Goal: Task Accomplishment & Management: Use online tool/utility

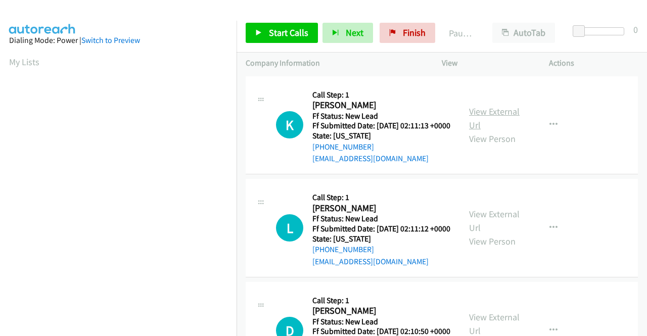
click at [506, 112] on link "View External Url" at bounding box center [494, 118] width 51 height 25
click at [483, 223] on link "View External Url" at bounding box center [494, 220] width 51 height 25
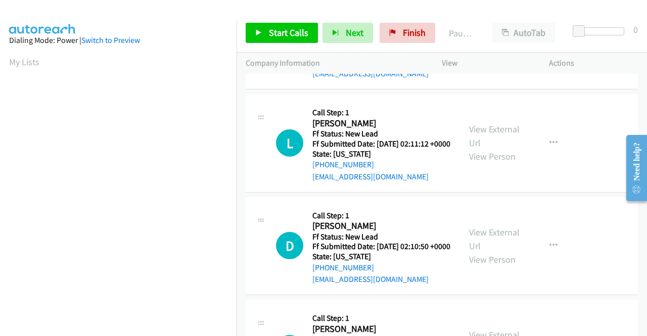
scroll to position [101, 0]
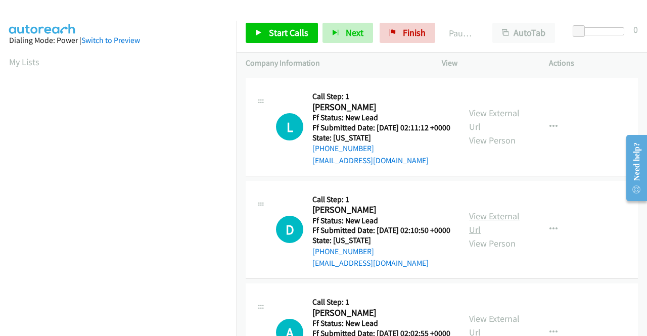
click at [487, 235] on link "View External Url" at bounding box center [494, 222] width 51 height 25
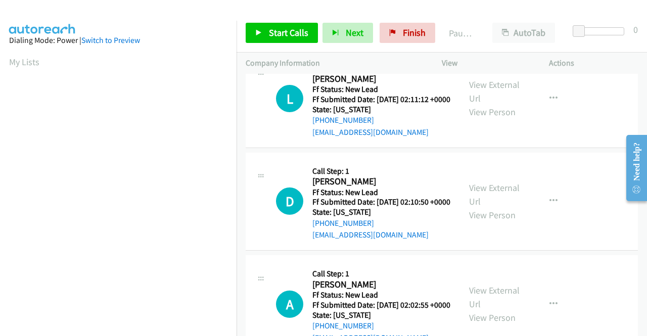
scroll to position [152, 0]
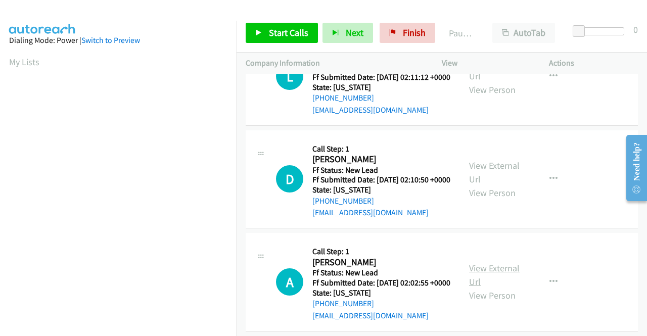
click at [484, 287] on link "View External Url" at bounding box center [494, 274] width 51 height 25
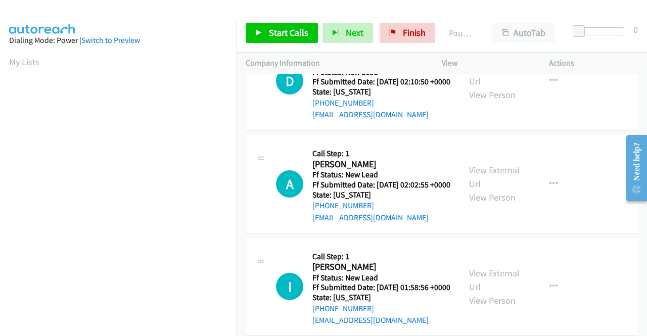
scroll to position [303, 0]
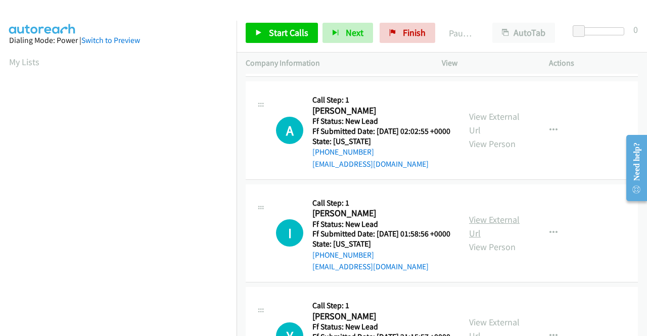
click at [490, 239] on link "View External Url" at bounding box center [494, 226] width 51 height 25
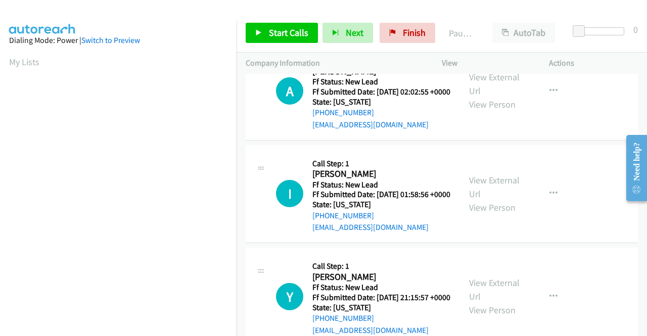
scroll to position [404, 0]
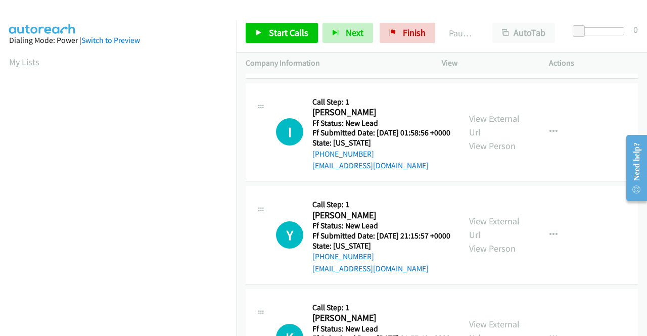
click at [492, 255] on div "View External Url View Person" at bounding box center [495, 234] width 53 height 41
click at [494, 240] on link "View External Url" at bounding box center [494, 227] width 51 height 25
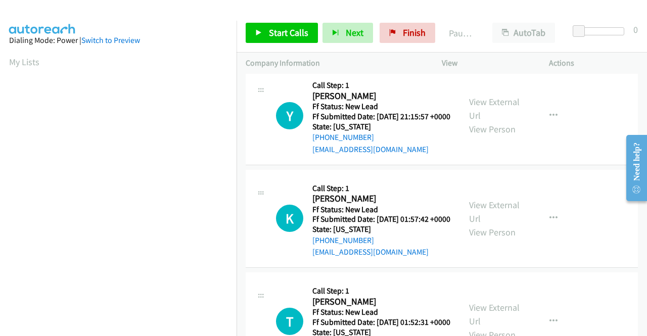
scroll to position [556, 0]
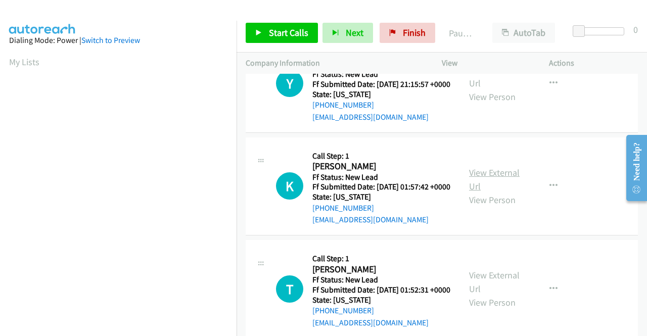
click at [500, 192] on link "View External Url" at bounding box center [494, 179] width 51 height 25
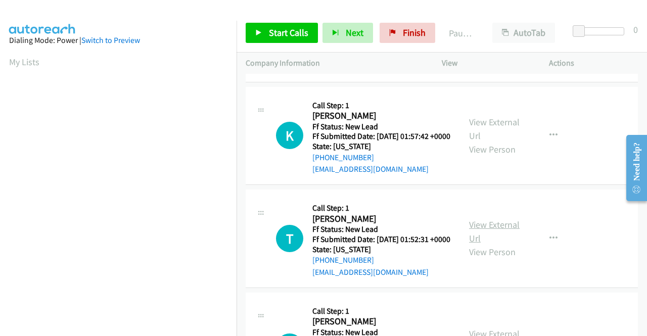
click at [490, 244] on link "View External Url" at bounding box center [494, 231] width 51 height 25
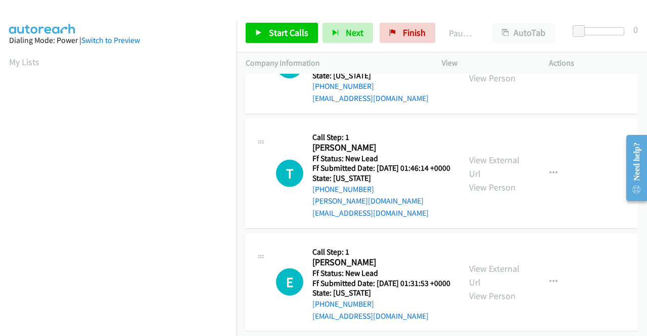
scroll to position [808, 0]
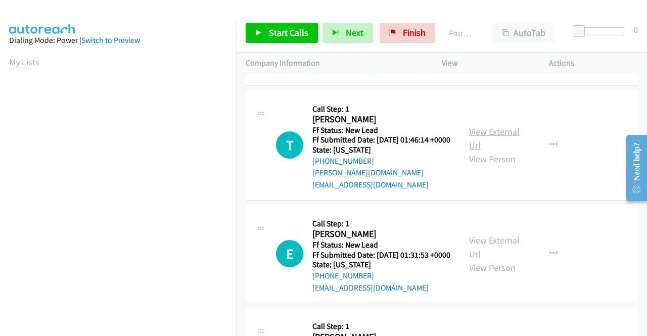
click at [484, 151] on link "View External Url" at bounding box center [494, 138] width 51 height 25
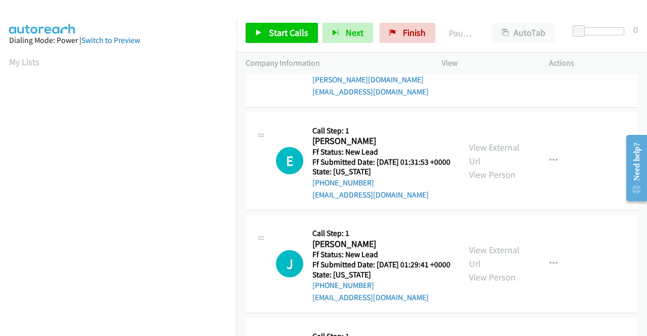
scroll to position [909, 0]
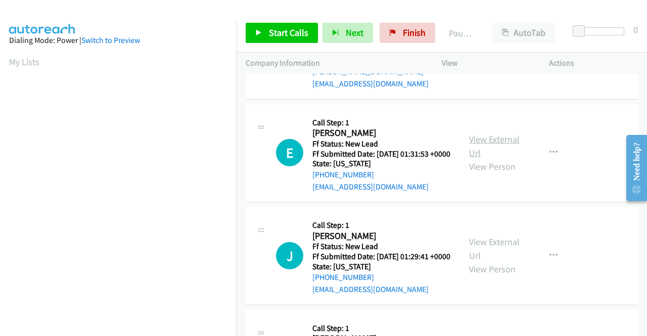
click at [476, 159] on link "View External Url" at bounding box center [494, 145] width 51 height 25
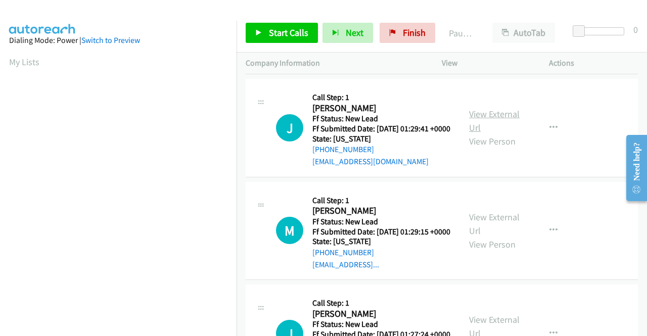
scroll to position [1061, 0]
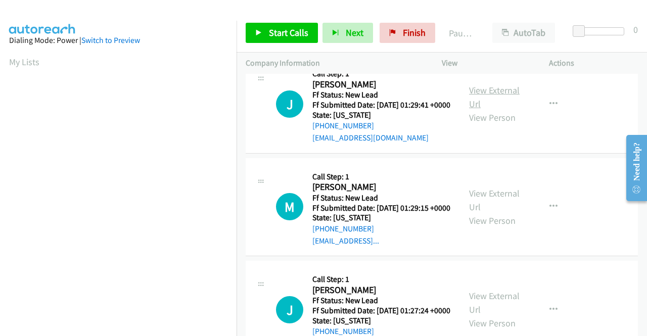
click at [483, 110] on link "View External Url" at bounding box center [494, 96] width 51 height 25
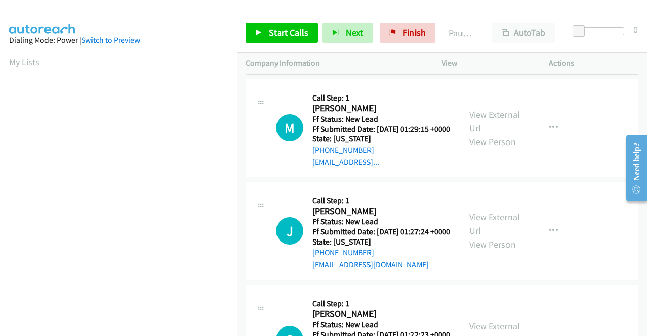
scroll to position [1162, 0]
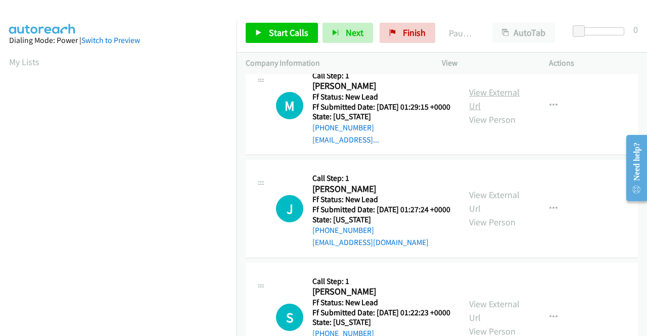
click at [491, 112] on link "View External Url" at bounding box center [494, 98] width 51 height 25
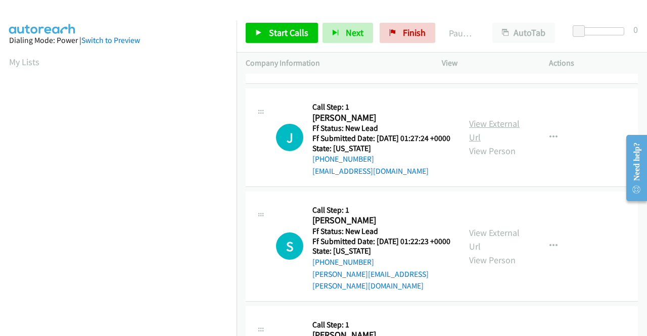
scroll to position [1263, 0]
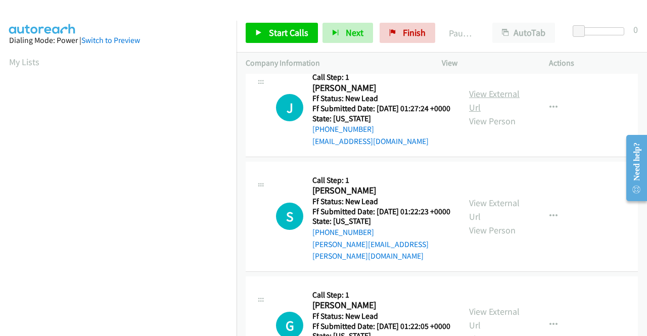
click at [475, 113] on link "View External Url" at bounding box center [494, 100] width 51 height 25
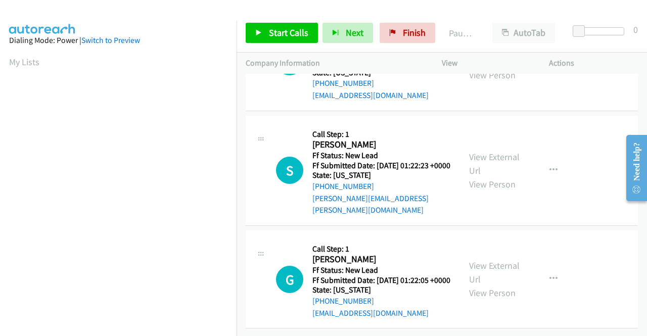
scroll to position [1364, 0]
click at [497, 176] on link "View External Url" at bounding box center [494, 163] width 51 height 25
click at [490, 260] on link "View External Url" at bounding box center [494, 272] width 51 height 25
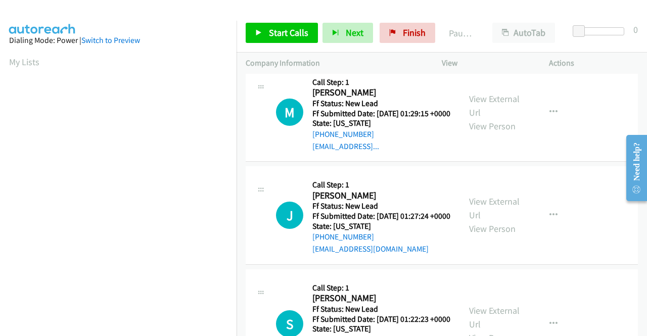
scroll to position [0, 0]
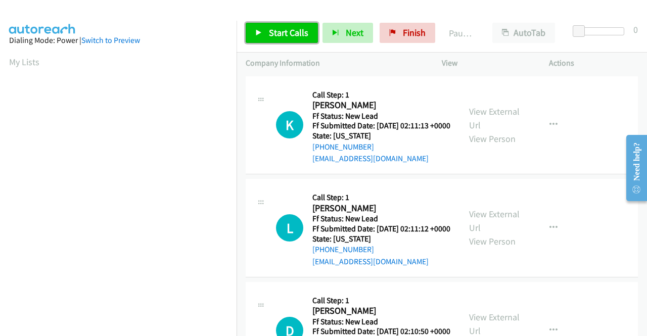
click at [281, 36] on span "Start Calls" at bounding box center [288, 33] width 39 height 12
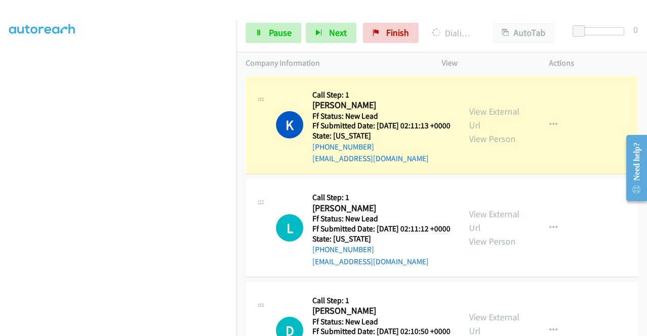
scroll to position [230, 0]
click at [250, 31] on link "Pause" at bounding box center [274, 33] width 56 height 20
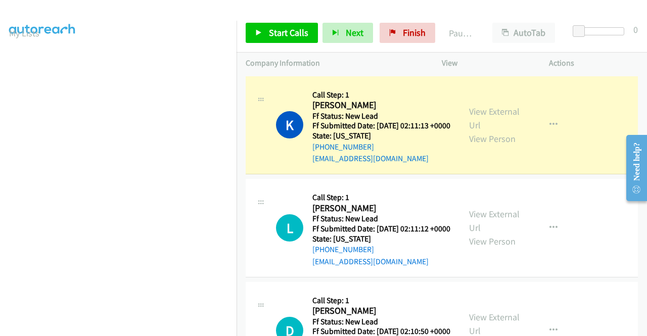
scroll to position [28, 0]
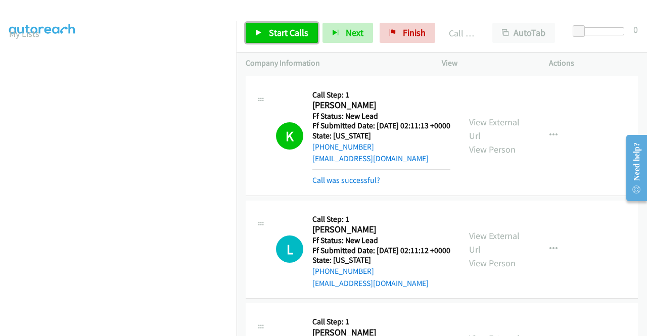
click at [281, 33] on span "Start Calls" at bounding box center [288, 33] width 39 height 12
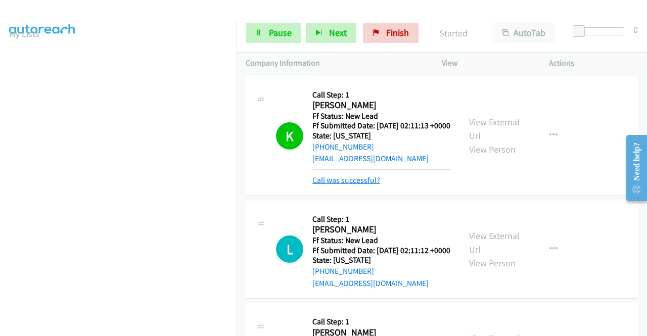
click at [367, 185] on link "Call was successful?" at bounding box center [346, 180] width 68 height 10
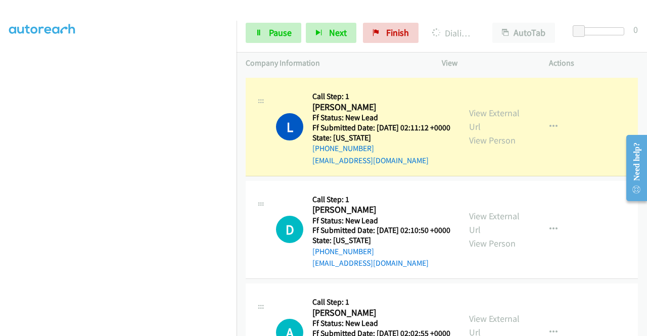
scroll to position [230, 0]
click at [260, 23] on link "Pause" at bounding box center [274, 33] width 56 height 20
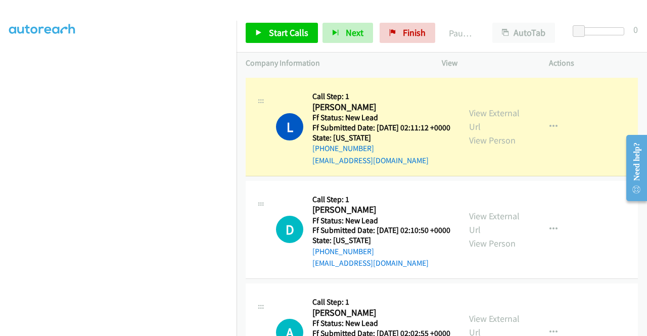
scroll to position [79, 0]
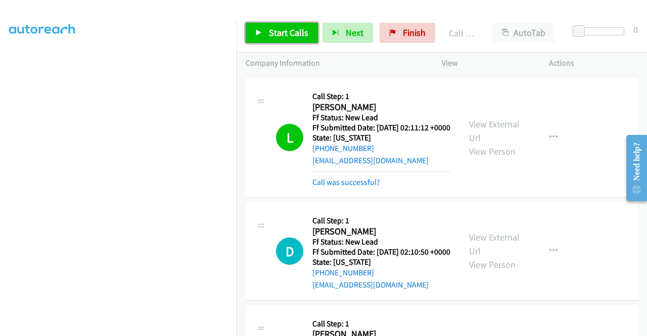
click at [299, 41] on link "Start Calls" at bounding box center [282, 33] width 72 height 20
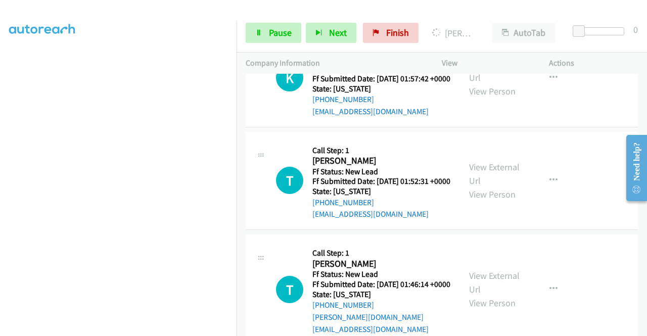
scroll to position [758, 0]
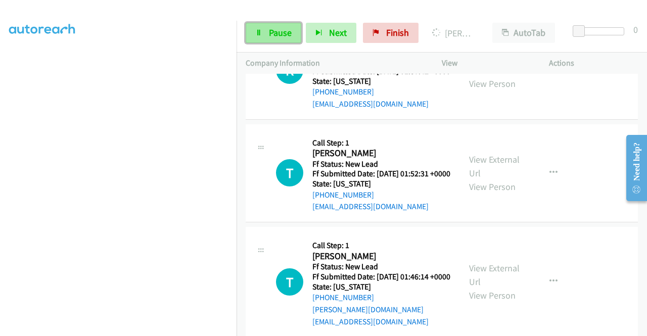
click at [278, 38] on span "Pause" at bounding box center [280, 33] width 23 height 12
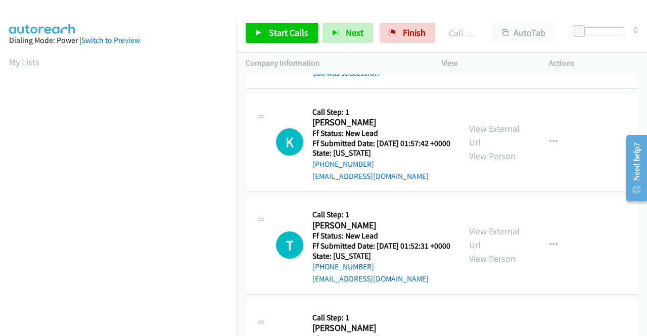
scroll to position [718, 0]
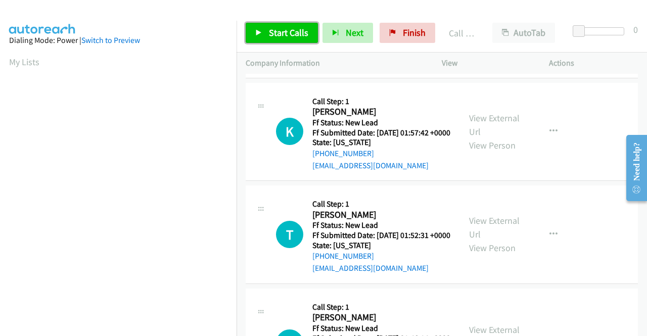
click at [281, 30] on span "Start Calls" at bounding box center [288, 33] width 39 height 12
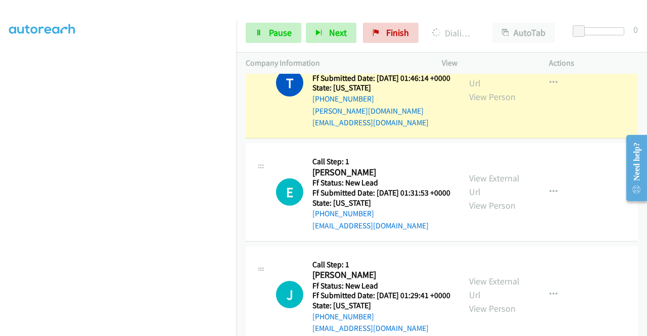
scroll to position [230, 0]
click at [283, 28] on span "Pause" at bounding box center [280, 33] width 23 height 12
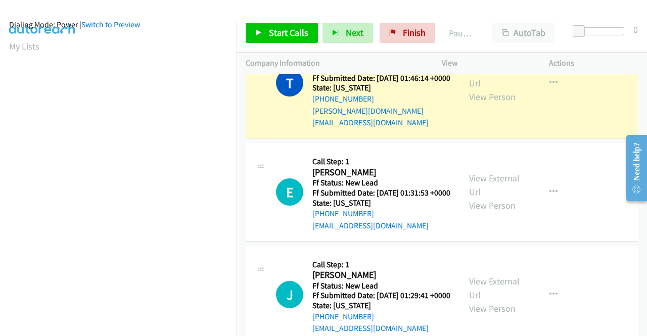
scroll to position [0, 0]
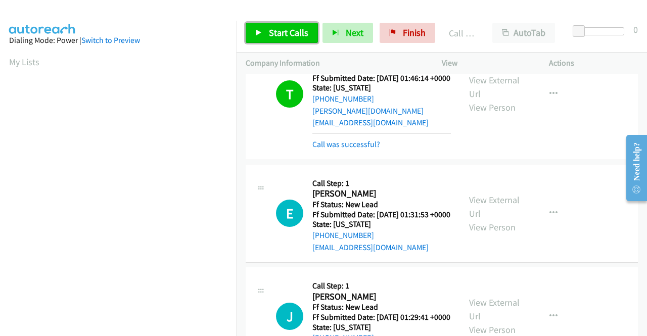
click at [278, 29] on span "Start Calls" at bounding box center [288, 33] width 39 height 12
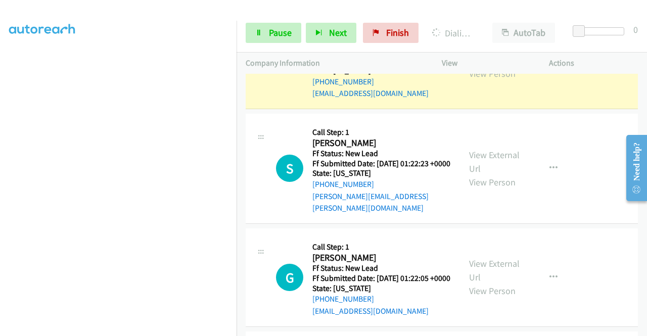
scroll to position [1577, 0]
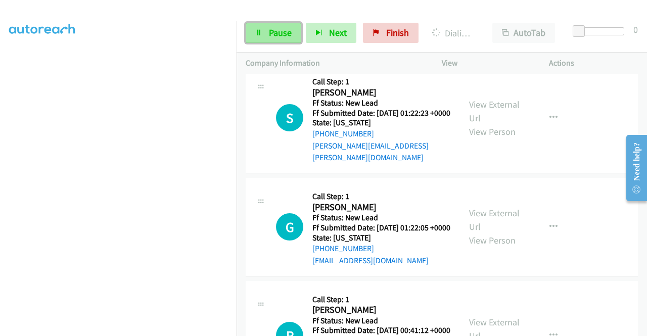
click at [284, 30] on span "Pause" at bounding box center [280, 33] width 23 height 12
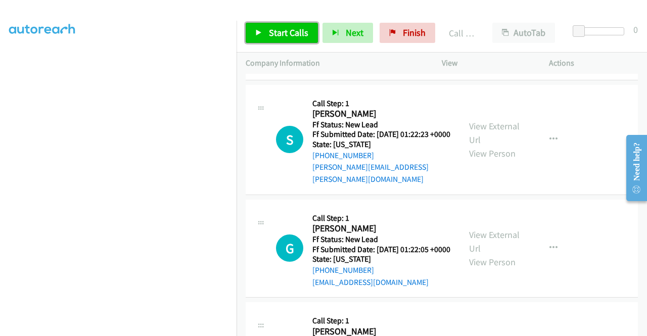
click at [298, 40] on link "Start Calls" at bounding box center [282, 33] width 72 height 20
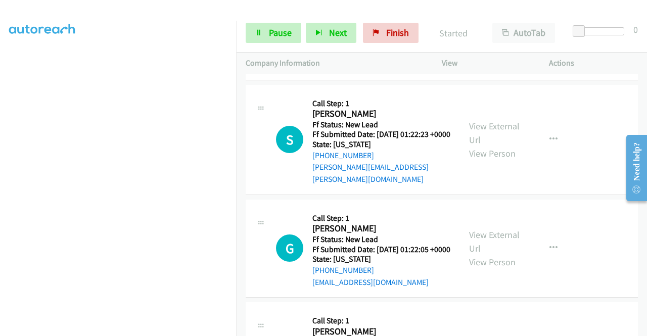
click at [350, 69] on link "Call was successful?" at bounding box center [346, 65] width 68 height 10
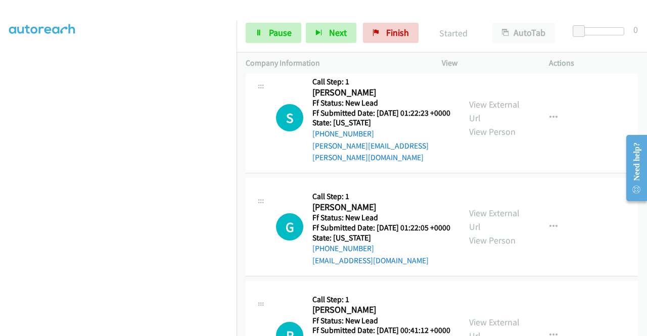
click at [549, 13] on icon "button" at bounding box center [553, 9] width 8 height 8
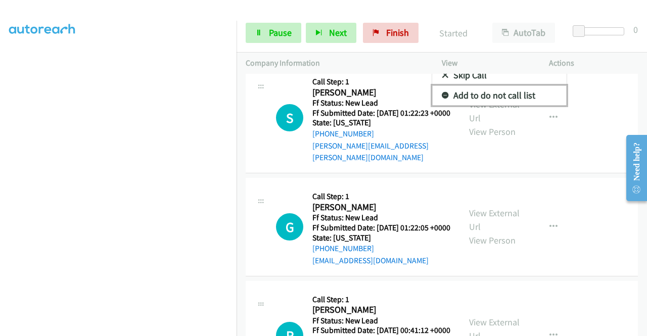
click at [502, 106] on link "Add to do not call list" at bounding box center [499, 95] width 134 height 20
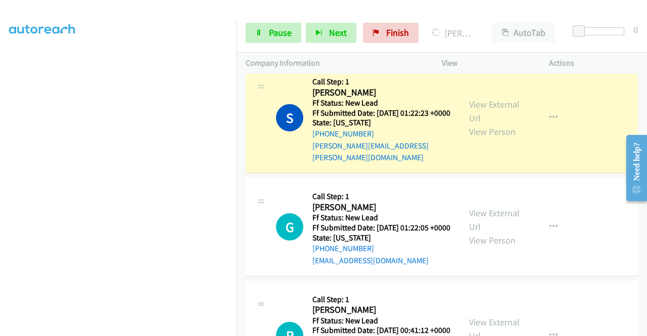
scroll to position [0, 0]
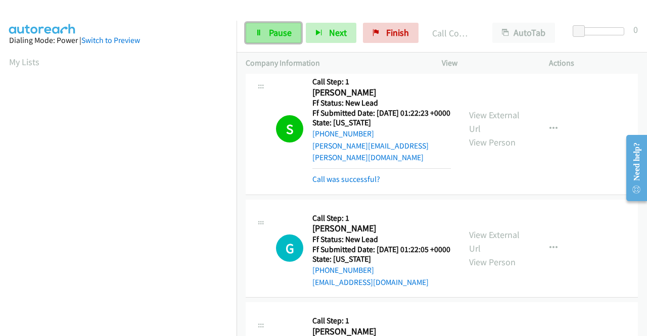
click at [286, 36] on span "Pause" at bounding box center [280, 33] width 23 height 12
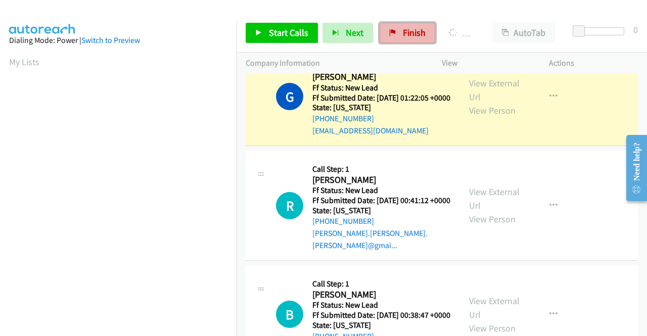
click at [392, 28] on link "Finish" at bounding box center [407, 33] width 56 height 20
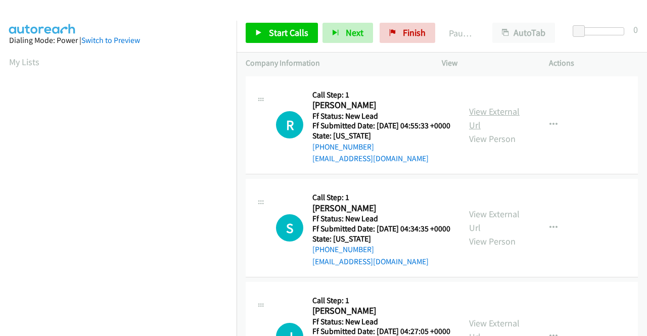
click at [491, 118] on link "View External Url" at bounding box center [494, 118] width 51 height 25
click at [498, 235] on div "View External Url View Person" at bounding box center [495, 227] width 53 height 41
click at [500, 231] on link "View External Url" at bounding box center [494, 220] width 51 height 25
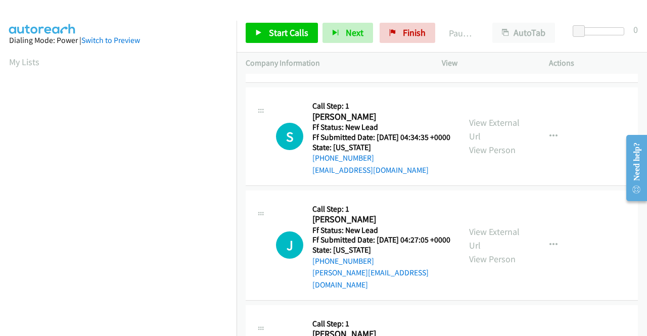
scroll to position [101, 0]
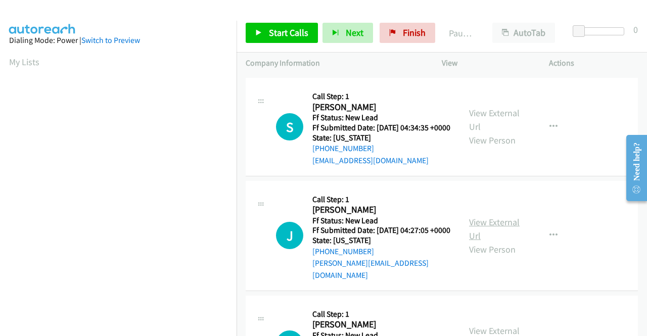
click at [491, 239] on link "View External Url" at bounding box center [494, 228] width 51 height 25
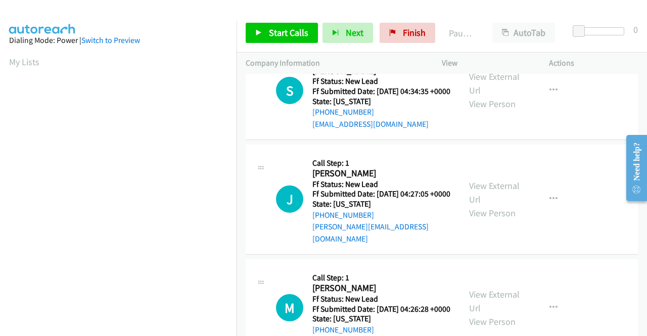
scroll to position [152, 0]
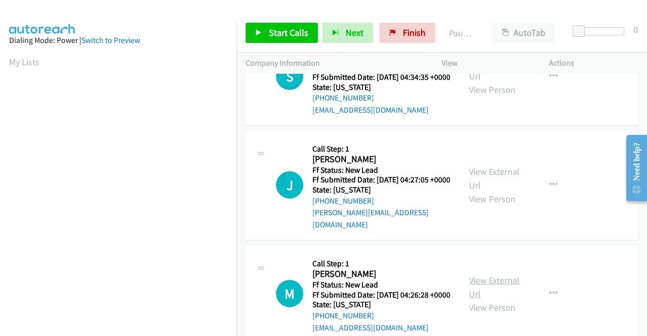
click at [478, 300] on link "View External Url" at bounding box center [494, 286] width 51 height 25
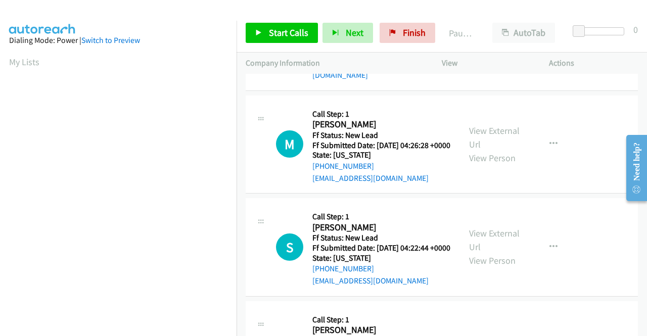
scroll to position [303, 0]
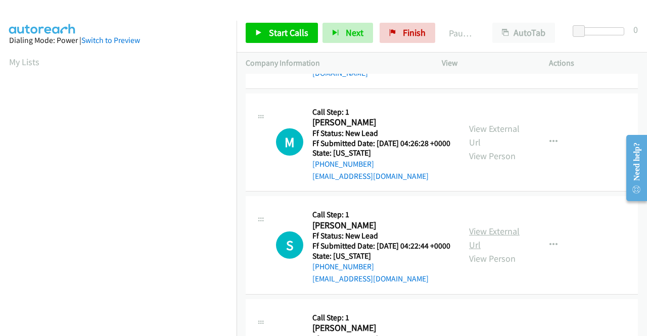
click at [481, 251] on link "View External Url" at bounding box center [494, 237] width 51 height 25
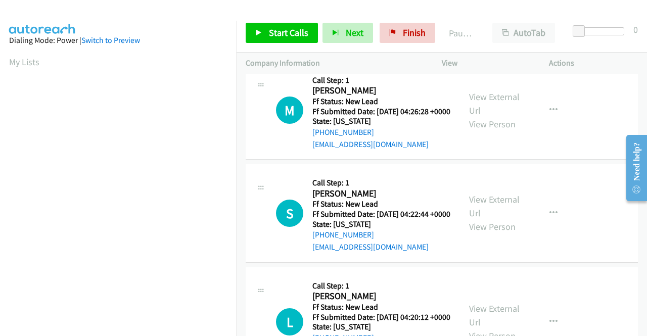
scroll to position [404, 0]
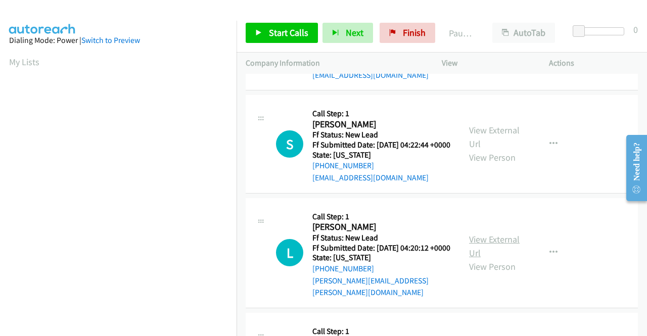
click at [494, 259] on link "View External Url" at bounding box center [494, 245] width 51 height 25
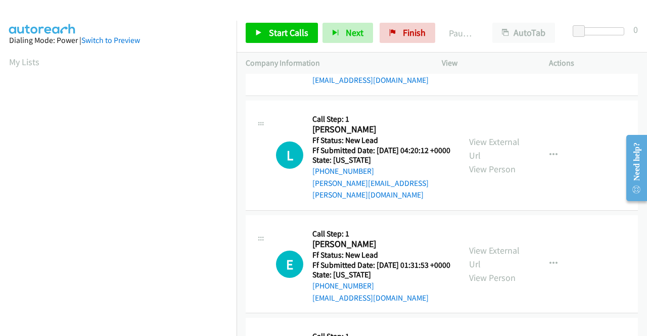
scroll to position [505, 0]
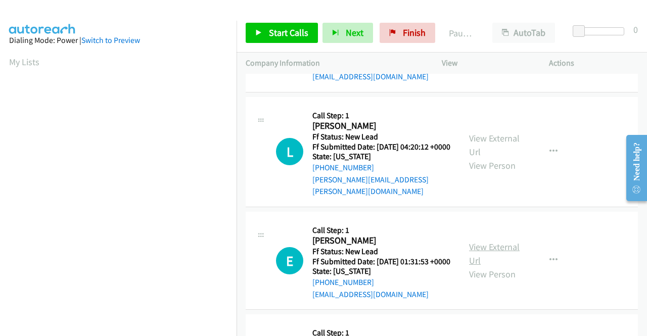
click at [493, 266] on link "View External Url" at bounding box center [494, 253] width 51 height 25
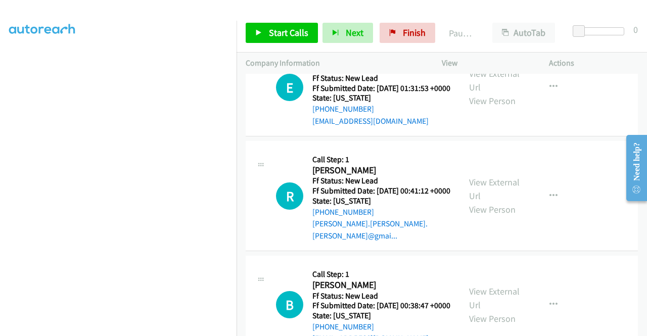
scroll to position [707, 0]
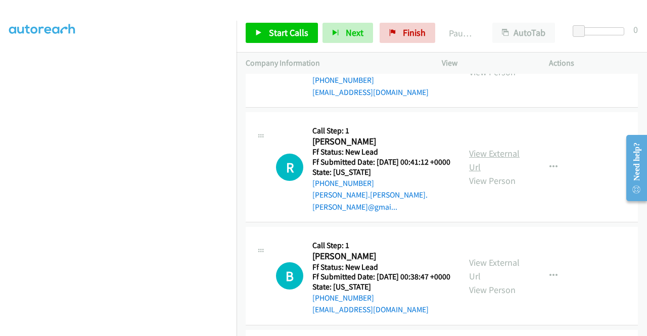
click at [488, 173] on link "View External Url" at bounding box center [494, 160] width 51 height 25
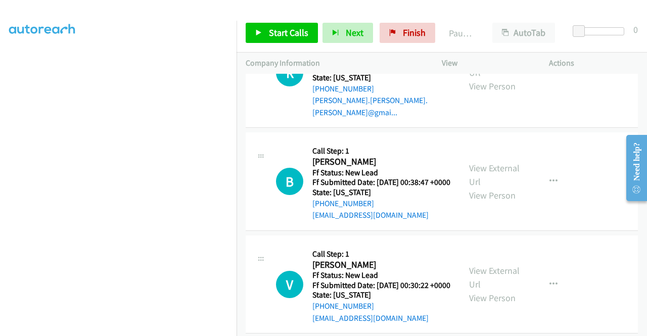
scroll to position [808, 0]
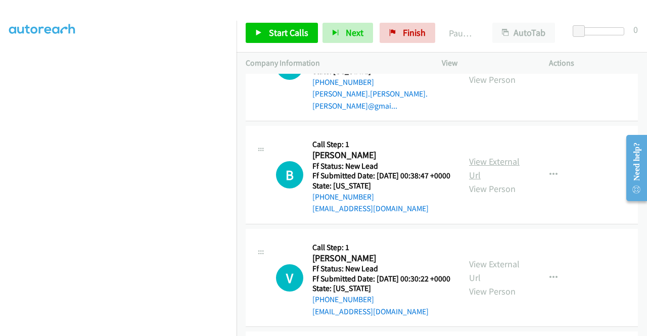
click at [488, 181] on link "View External Url" at bounding box center [494, 168] width 51 height 25
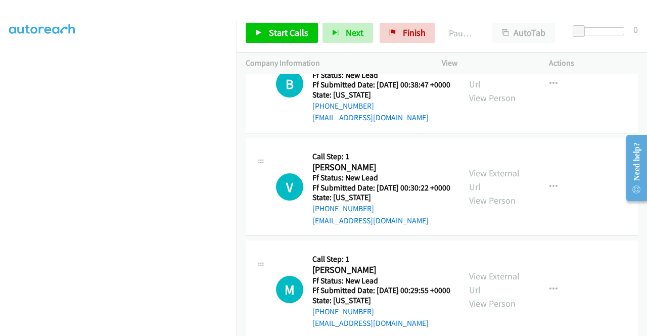
scroll to position [909, 0]
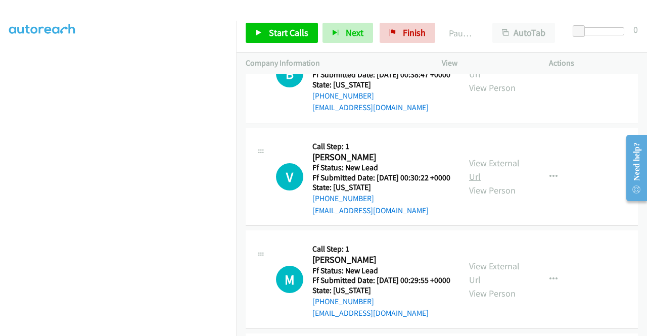
click at [483, 182] on link "View External Url" at bounding box center [494, 169] width 51 height 25
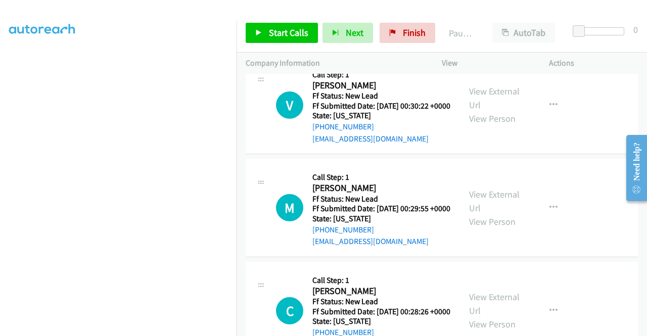
scroll to position [1010, 0]
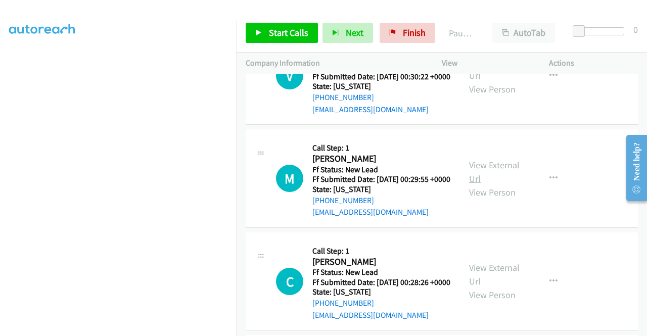
click at [491, 184] on link "View External Url" at bounding box center [494, 171] width 51 height 25
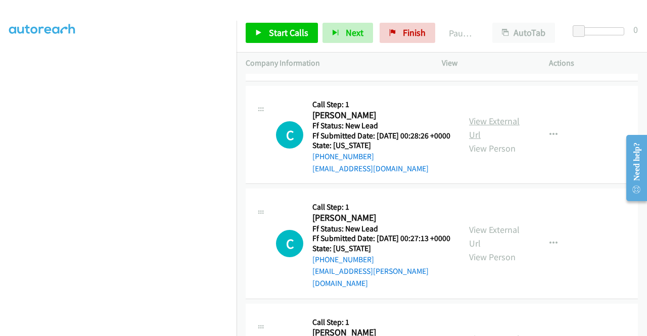
scroll to position [1162, 0]
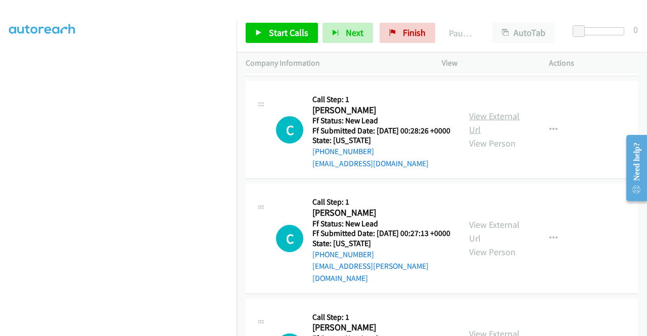
click at [478, 135] on link "View External Url" at bounding box center [494, 122] width 51 height 25
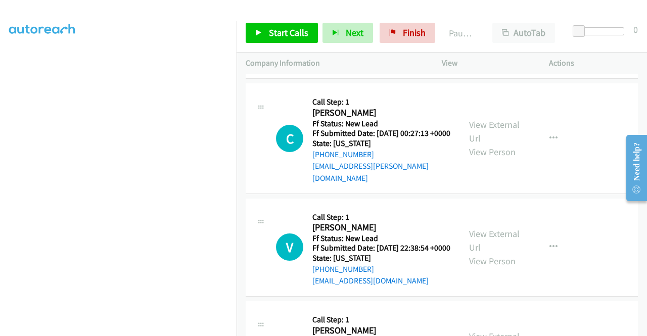
scroll to position [1263, 0]
click at [495, 143] on link "View External Url" at bounding box center [494, 130] width 51 height 25
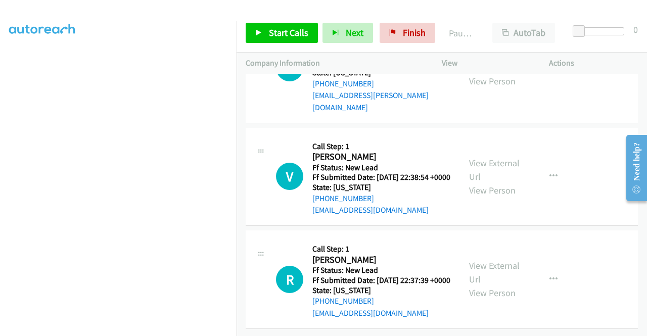
scroll to position [1364, 0]
click at [479, 182] on link "View External Url" at bounding box center [494, 169] width 51 height 25
click at [485, 260] on link "View External Url" at bounding box center [494, 272] width 51 height 25
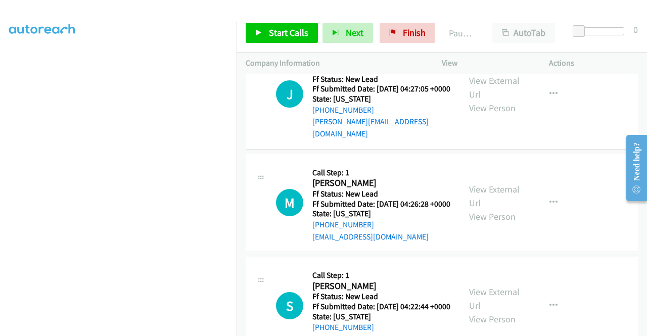
scroll to position [0, 0]
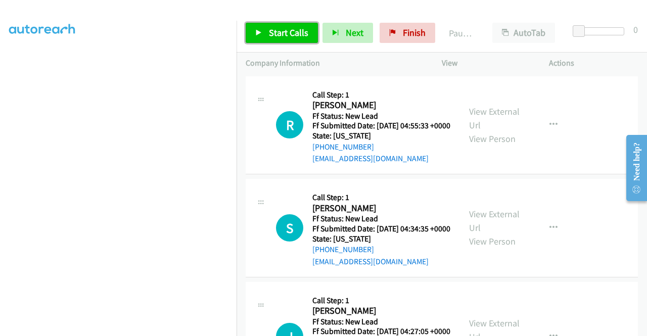
click at [297, 33] on span "Start Calls" at bounding box center [288, 33] width 39 height 12
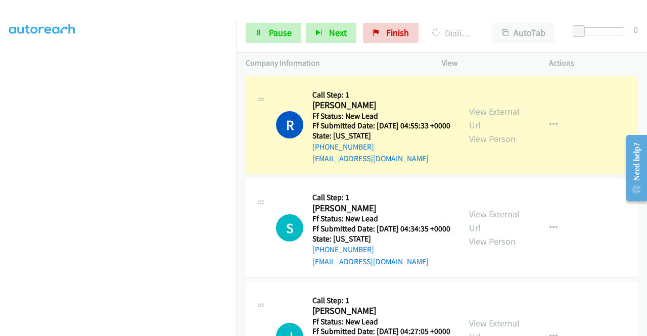
scroll to position [230, 0]
click at [282, 26] on link "Pause" at bounding box center [274, 33] width 56 height 20
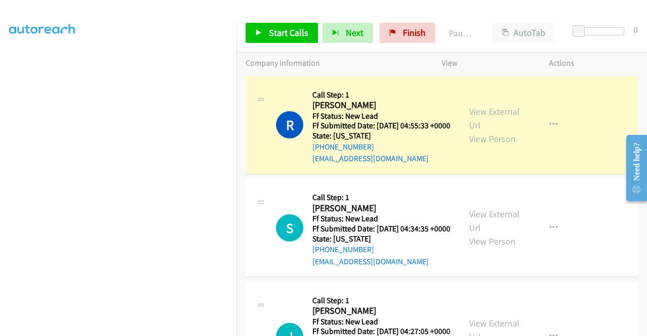
scroll to position [79, 0]
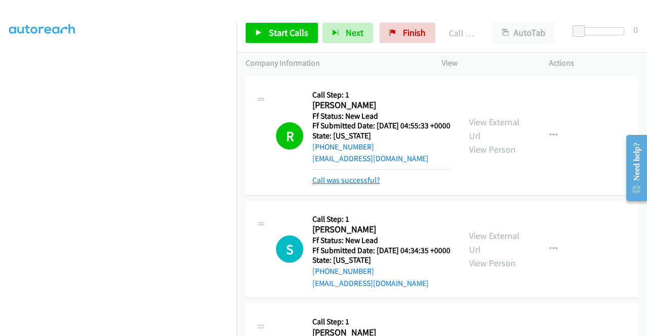
click at [345, 185] on link "Call was successful?" at bounding box center [346, 180] width 68 height 10
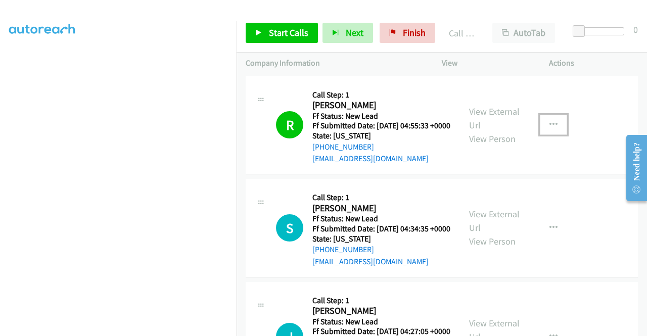
click at [554, 130] on button "button" at bounding box center [553, 125] width 27 height 20
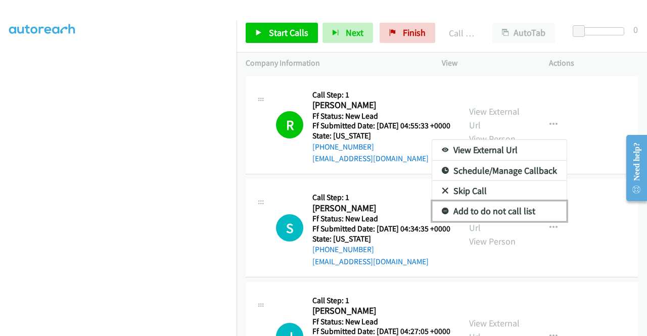
click at [519, 214] on link "Add to do not call list" at bounding box center [499, 211] width 134 height 20
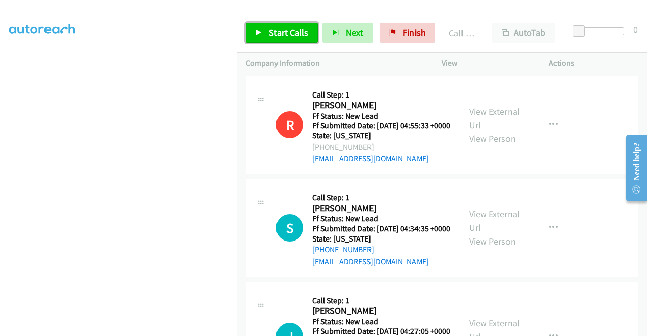
click at [286, 36] on span "Start Calls" at bounding box center [288, 33] width 39 height 12
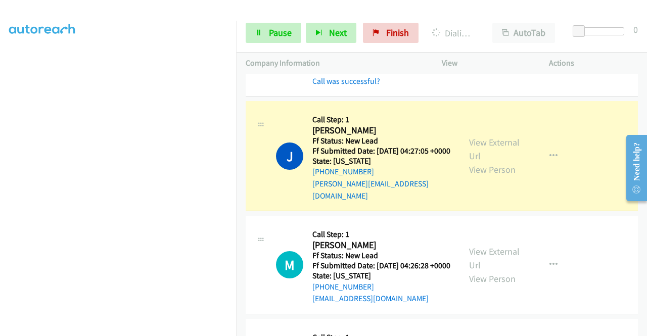
scroll to position [230, 0]
click at [267, 36] on link "Pause" at bounding box center [274, 33] width 56 height 20
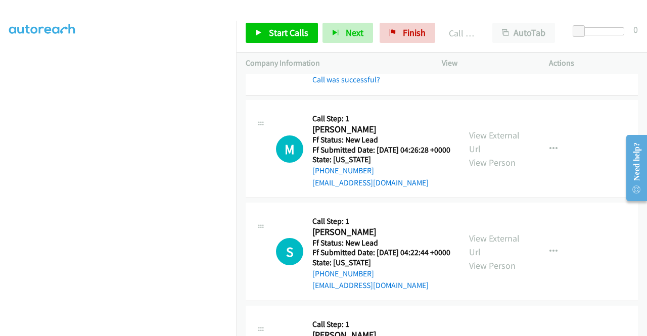
scroll to position [354, 0]
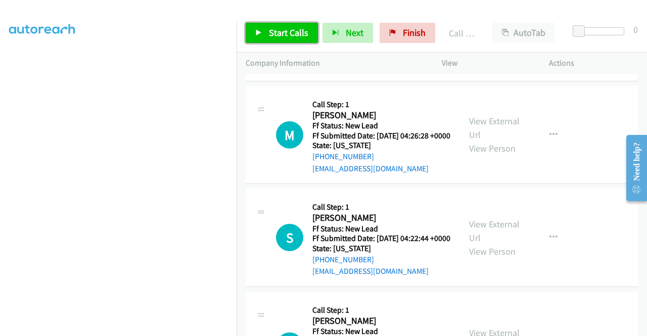
click at [285, 29] on span "Start Calls" at bounding box center [288, 33] width 39 height 12
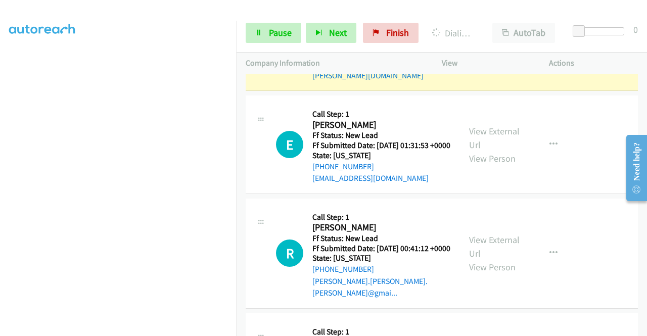
scroll to position [230, 0]
click at [282, 35] on span "Pause" at bounding box center [280, 33] width 23 height 12
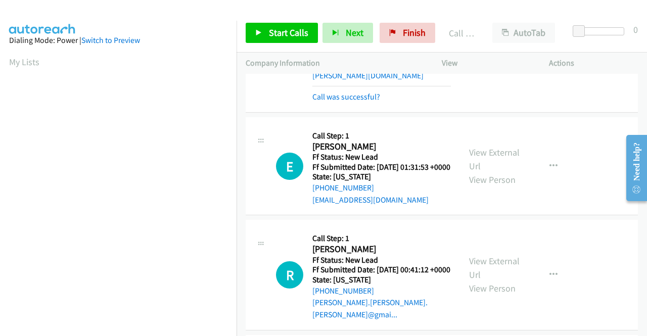
scroll to position [718, 0]
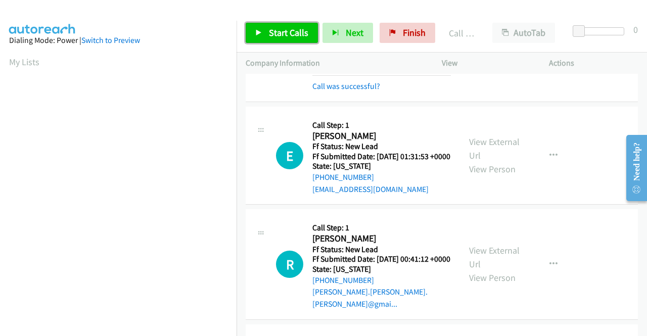
click at [289, 28] on span "Start Calls" at bounding box center [288, 33] width 39 height 12
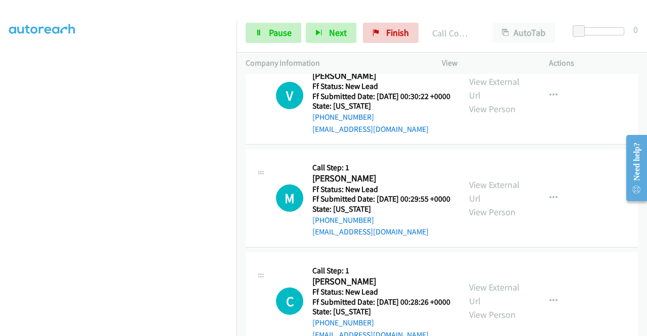
scroll to position [1183, 0]
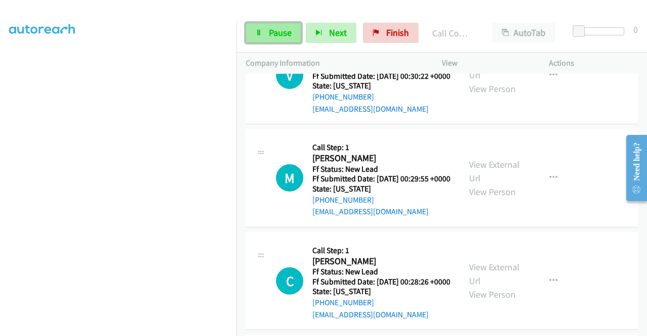
click at [274, 39] on link "Pause" at bounding box center [274, 33] width 56 height 20
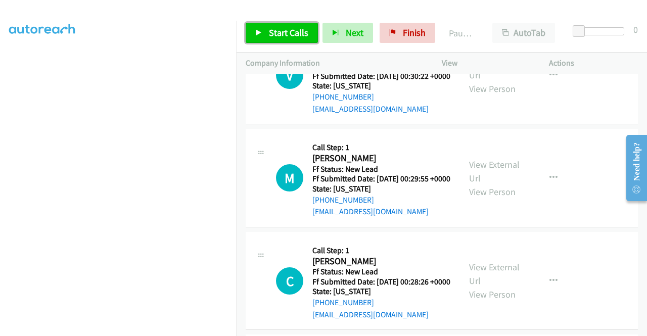
click at [273, 35] on span "Start Calls" at bounding box center [288, 33] width 39 height 12
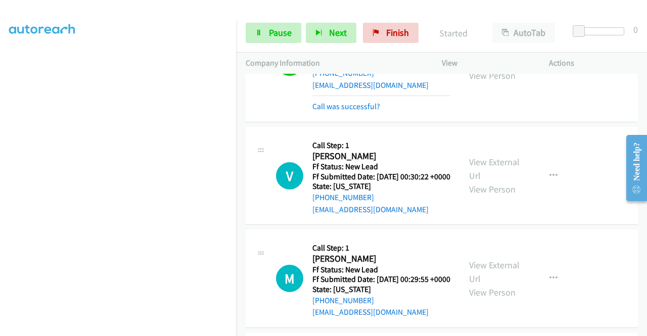
scroll to position [1082, 0]
click at [271, 33] on span "Pause" at bounding box center [280, 33] width 23 height 12
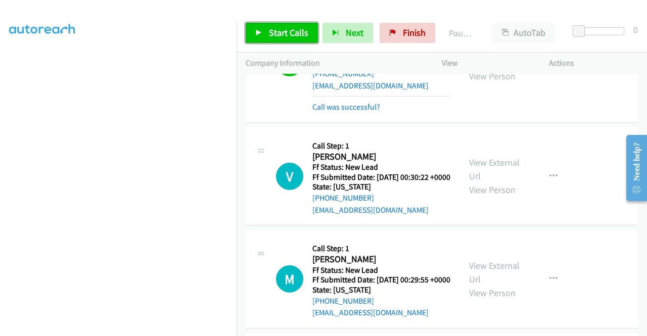
click at [271, 33] on span "Start Calls" at bounding box center [288, 33] width 39 height 12
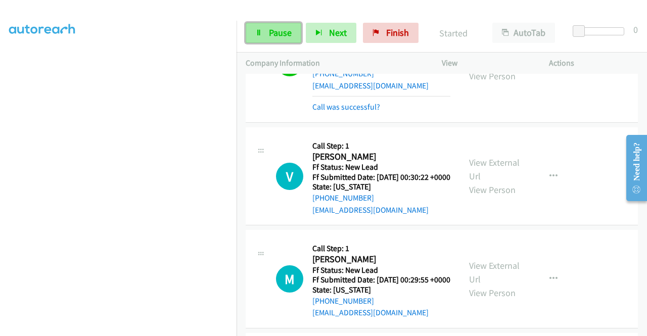
click at [285, 33] on span "Pause" at bounding box center [280, 33] width 23 height 12
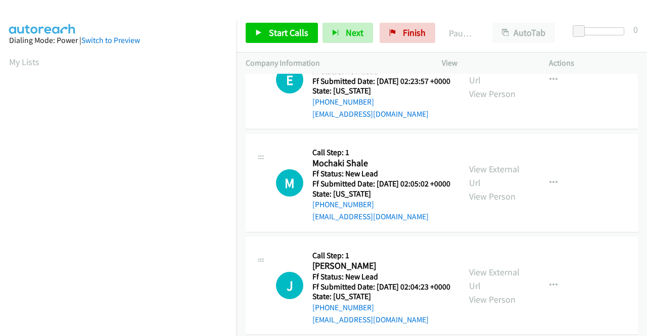
scroll to position [202, 0]
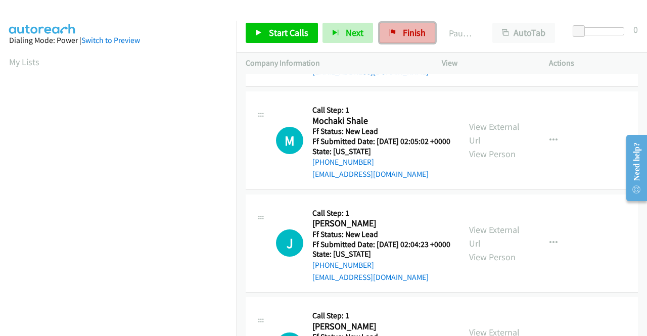
click at [405, 33] on span "Finish" at bounding box center [414, 33] width 23 height 12
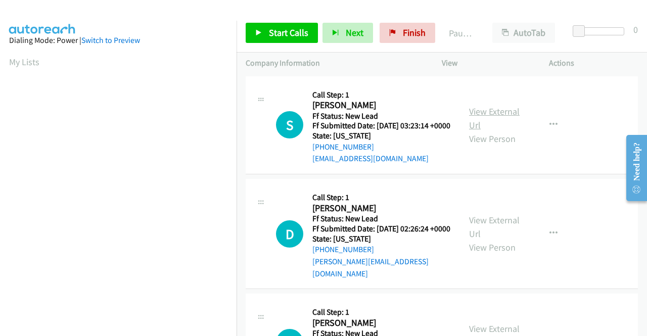
click at [505, 117] on link "View External Url" at bounding box center [494, 118] width 51 height 25
click at [473, 230] on link "View External Url" at bounding box center [494, 226] width 51 height 25
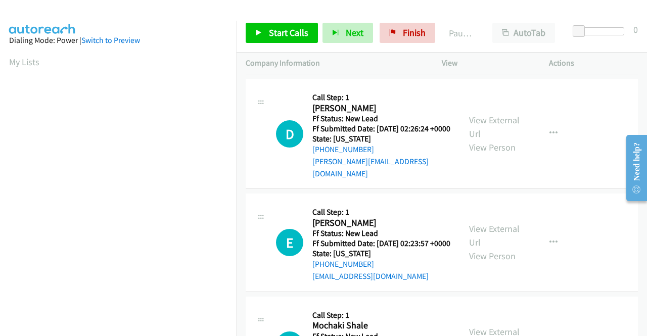
scroll to position [101, 0]
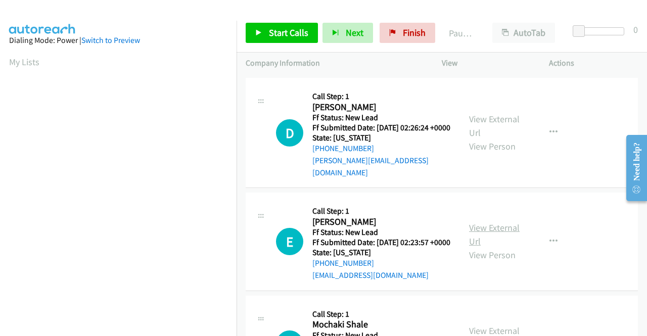
click at [485, 241] on link "View External Url" at bounding box center [494, 234] width 51 height 25
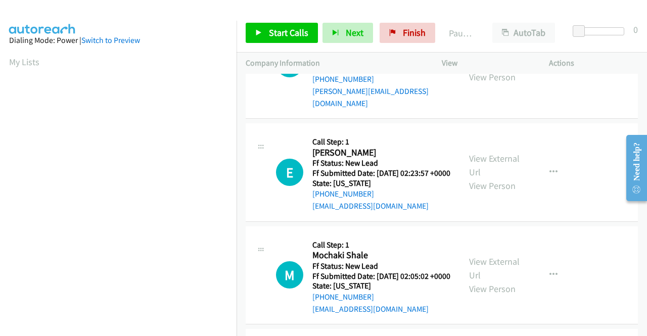
scroll to position [202, 0]
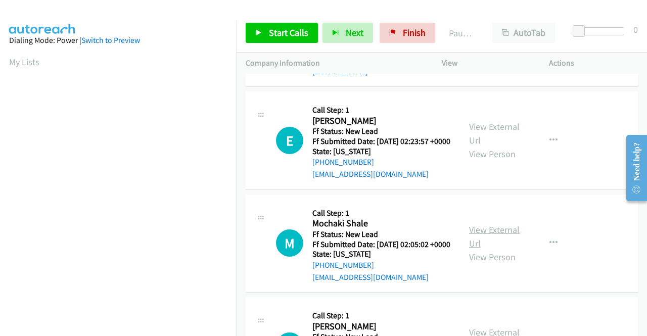
click at [488, 249] on link "View External Url" at bounding box center [494, 236] width 51 height 25
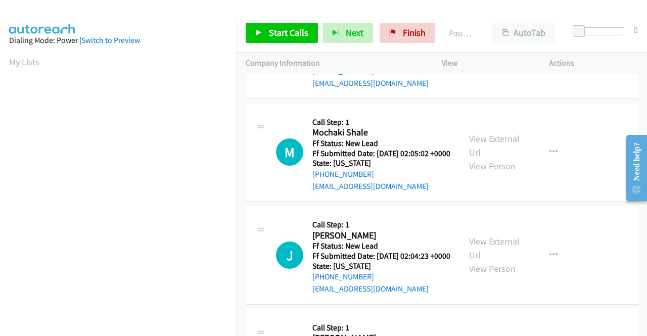
scroll to position [303, 0]
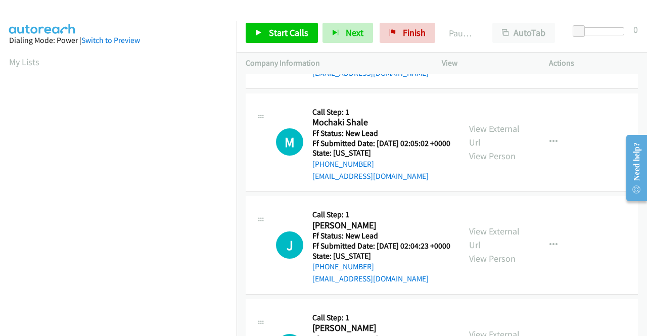
click at [489, 265] on div "View External Url View Person" at bounding box center [495, 244] width 53 height 41
click at [491, 251] on link "View External Url" at bounding box center [494, 237] width 51 height 25
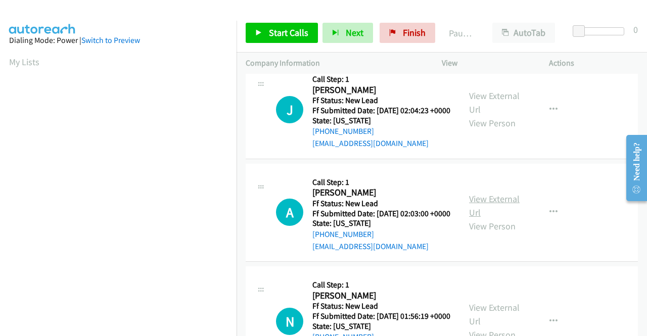
scroll to position [455, 0]
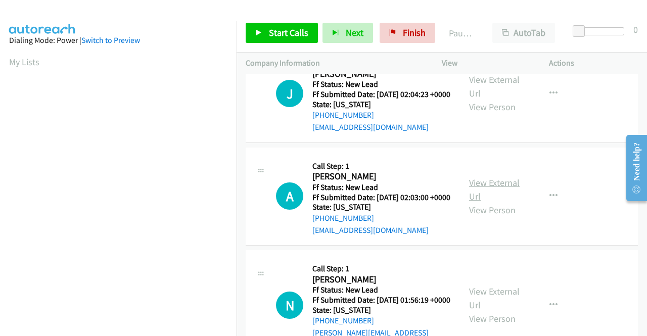
click at [485, 202] on link "View External Url" at bounding box center [494, 189] width 51 height 25
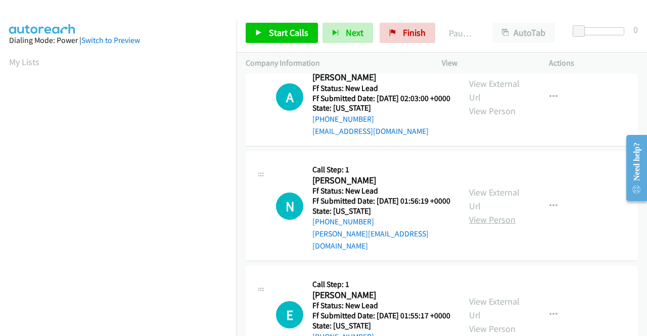
scroll to position [556, 0]
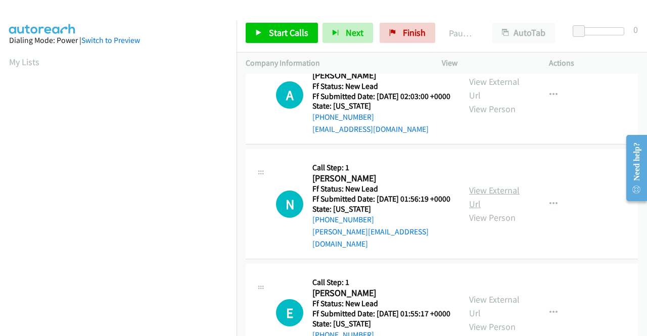
click at [494, 210] on link "View External Url" at bounding box center [494, 196] width 51 height 25
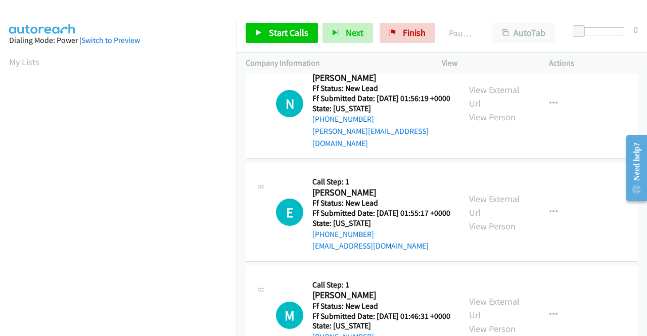
scroll to position [657, 0]
click at [502, 218] on link "View External Url" at bounding box center [494, 204] width 51 height 25
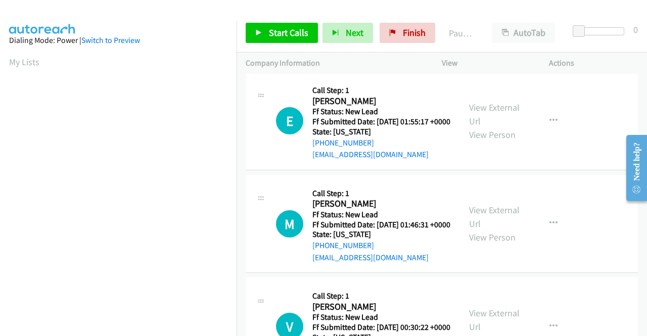
scroll to position [758, 0]
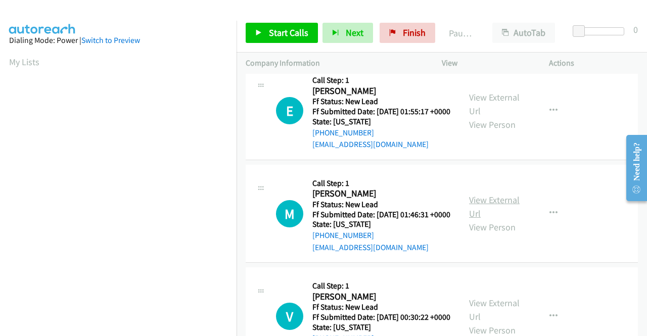
click at [488, 219] on link "View External Url" at bounding box center [494, 206] width 51 height 25
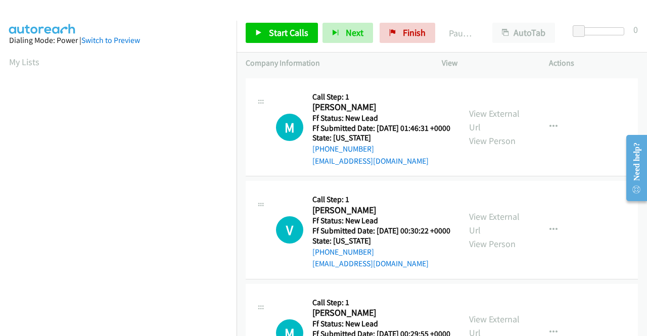
scroll to position [859, 0]
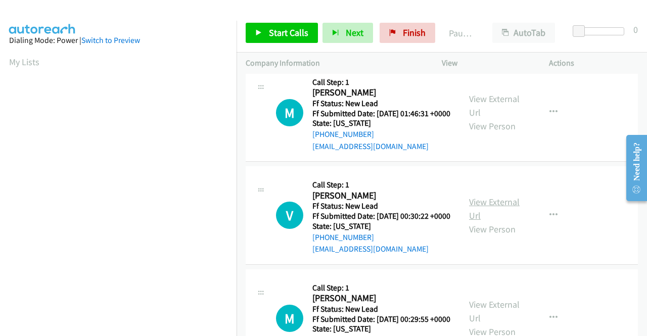
click at [496, 221] on link "View External Url" at bounding box center [494, 208] width 51 height 25
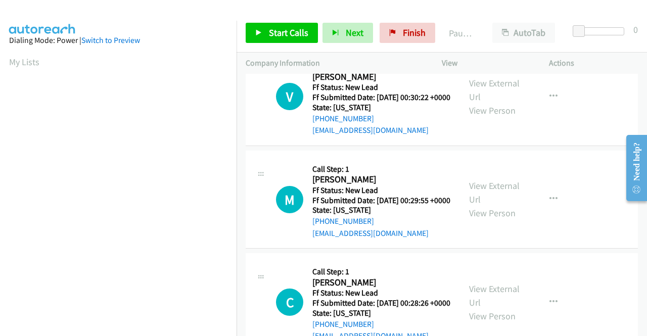
scroll to position [1010, 0]
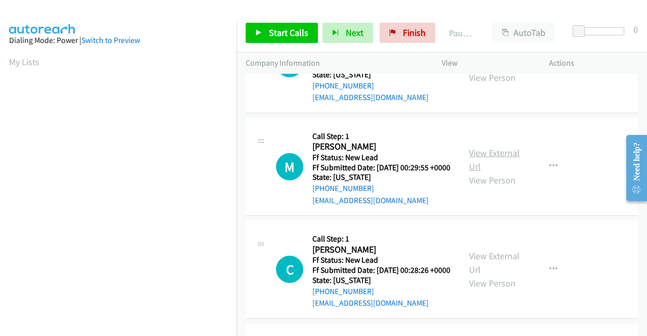
click at [471, 172] on link "View External Url" at bounding box center [494, 159] width 51 height 25
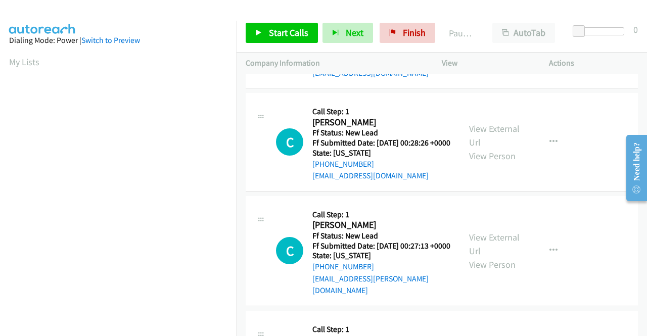
scroll to position [1162, 0]
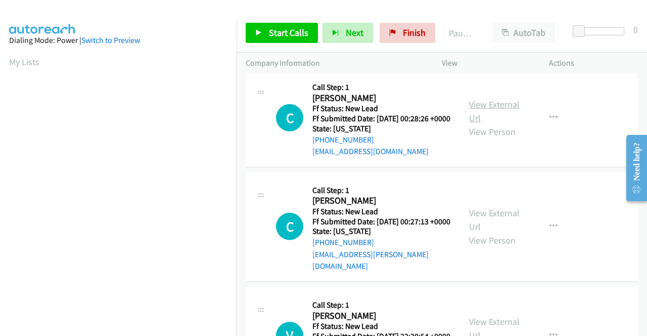
click at [497, 124] on link "View External Url" at bounding box center [494, 111] width 51 height 25
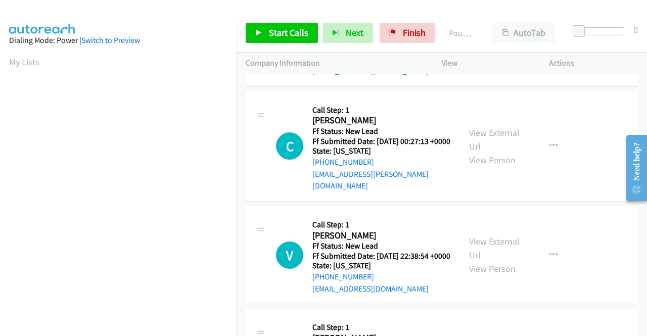
scroll to position [1263, 0]
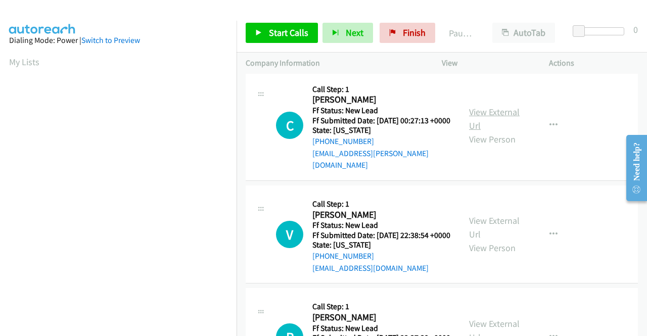
click at [499, 131] on link "View External Url" at bounding box center [494, 118] width 51 height 25
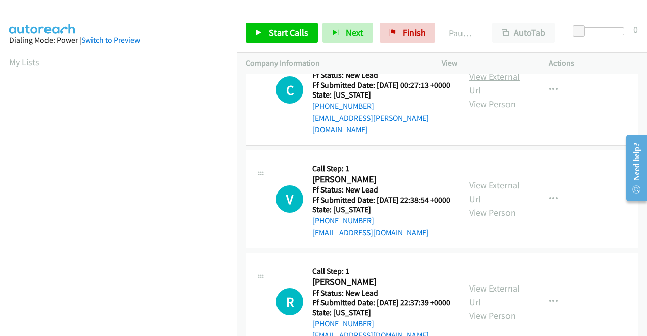
scroll to position [1364, 0]
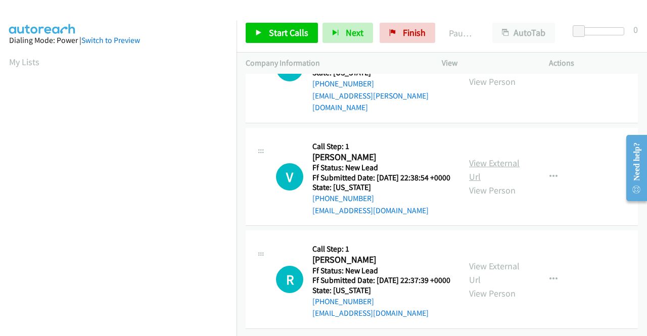
click at [484, 182] on link "View External Url" at bounding box center [494, 169] width 51 height 25
click at [495, 260] on link "View External Url" at bounding box center [494, 272] width 51 height 25
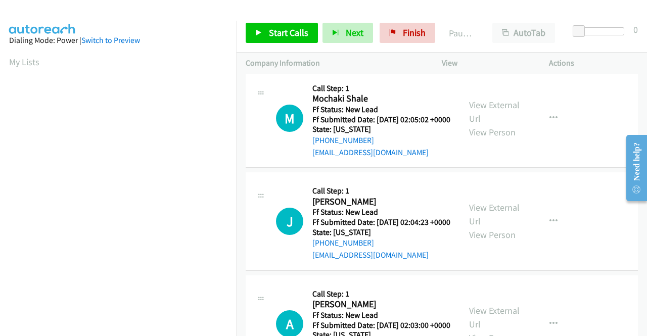
scroll to position [0, 0]
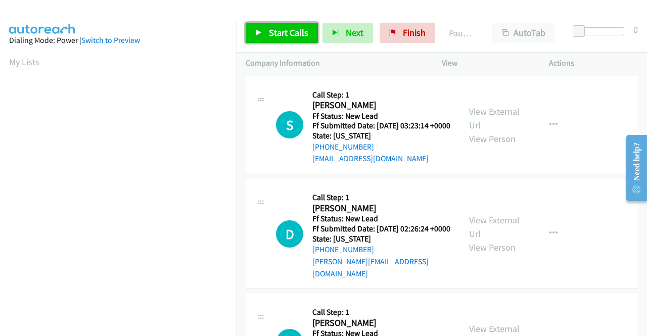
click at [270, 30] on span "Start Calls" at bounding box center [288, 33] width 39 height 12
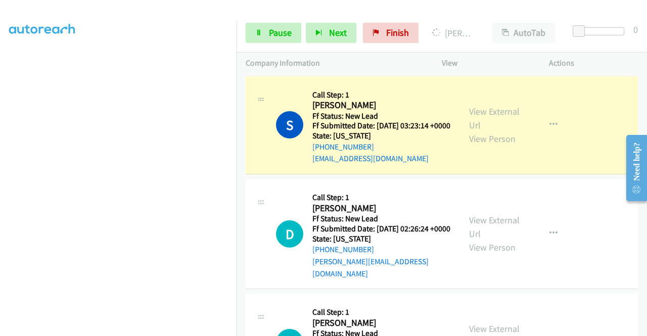
scroll to position [230, 0]
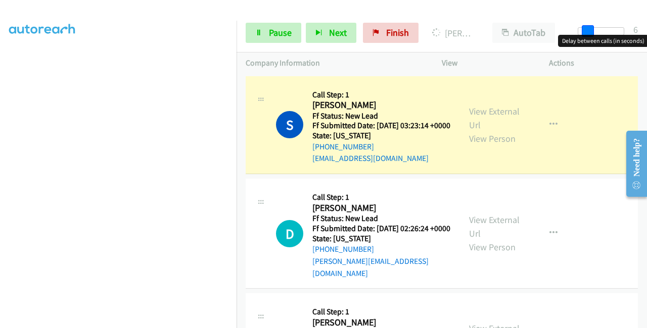
click at [587, 31] on div at bounding box center [600, 31] width 46 height 8
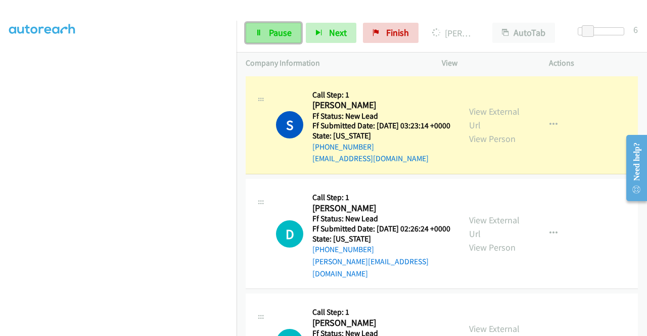
click at [261, 31] on icon at bounding box center [258, 33] width 7 height 7
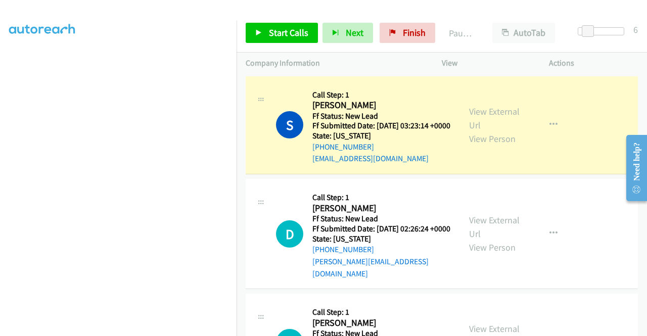
scroll to position [79, 0]
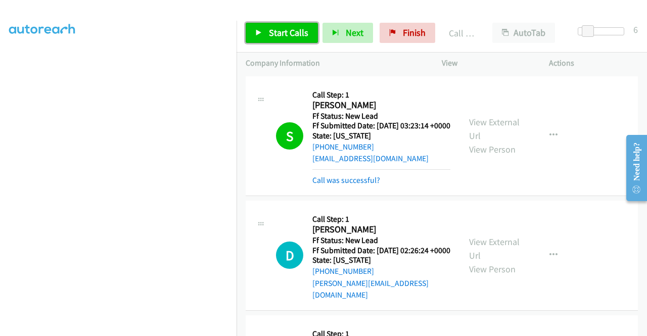
click at [260, 31] on icon at bounding box center [258, 33] width 7 height 7
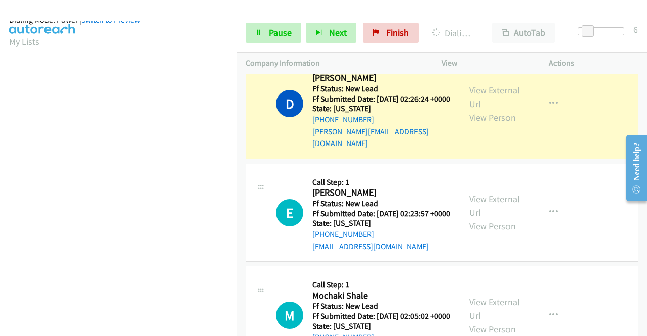
scroll to position [230, 0]
click at [281, 28] on span "Pause" at bounding box center [280, 33] width 23 height 12
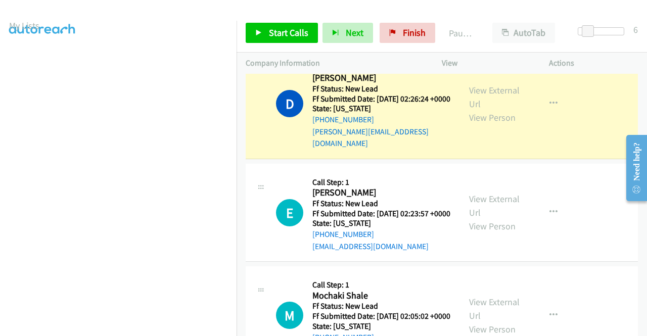
scroll to position [0, 0]
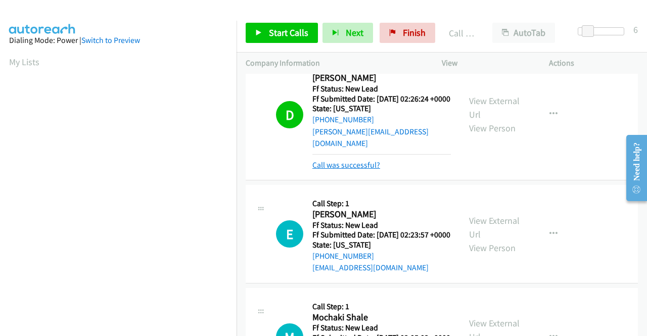
click at [322, 169] on link "Call was successful?" at bounding box center [346, 165] width 68 height 10
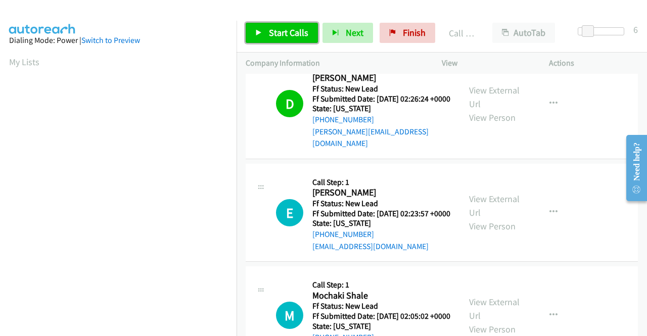
click at [291, 35] on span "Start Calls" at bounding box center [288, 33] width 39 height 12
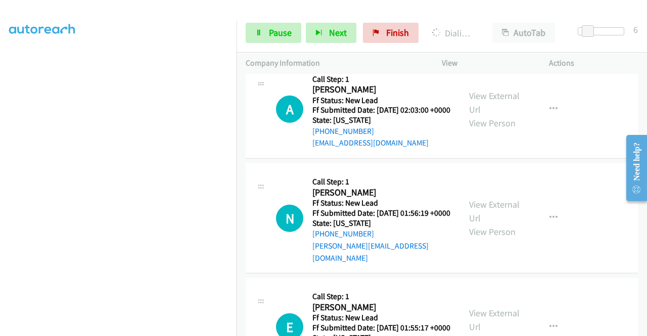
scroll to position [230, 0]
click at [259, 25] on link "Pause" at bounding box center [274, 33] width 56 height 20
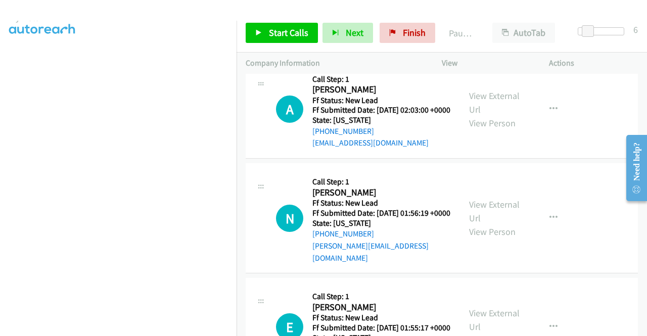
scroll to position [28, 0]
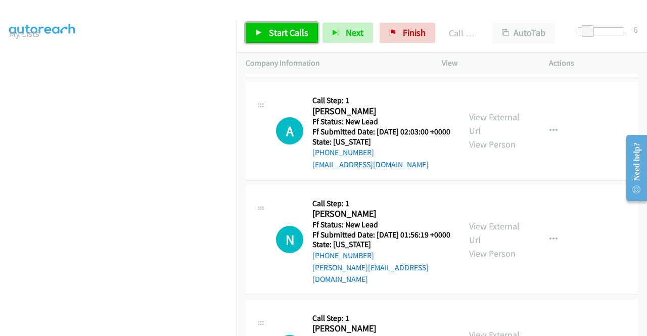
click at [279, 37] on span "Start Calls" at bounding box center [288, 33] width 39 height 12
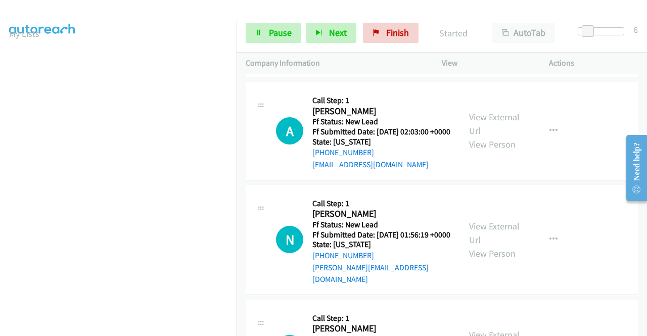
scroll to position [556, 0]
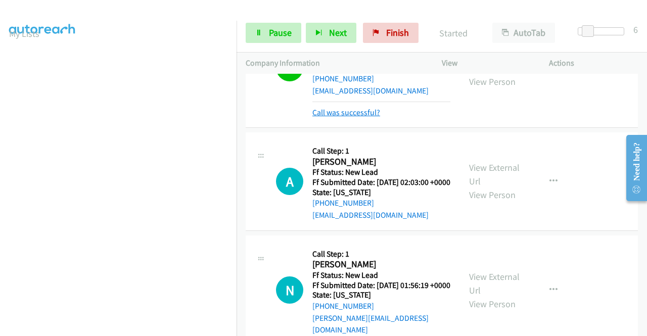
click at [348, 117] on link "Call was successful?" at bounding box center [346, 113] width 68 height 10
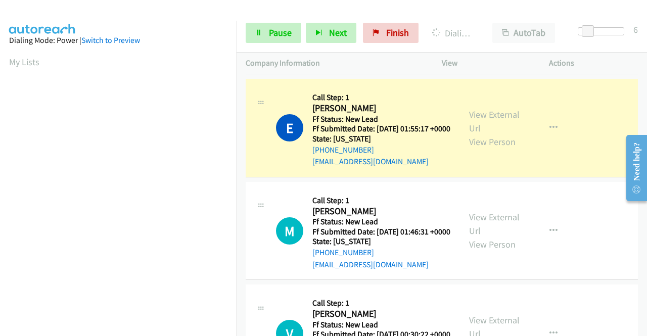
scroll to position [230, 0]
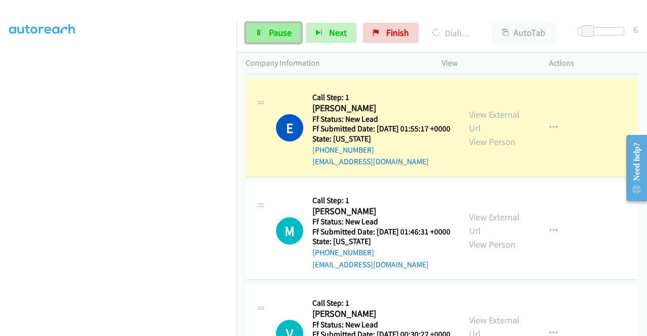
click at [264, 41] on link "Pause" at bounding box center [274, 33] width 56 height 20
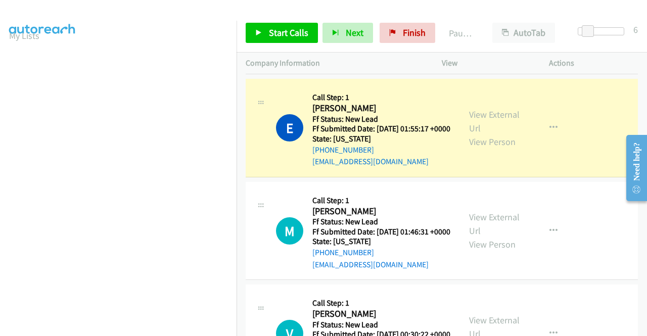
scroll to position [0, 0]
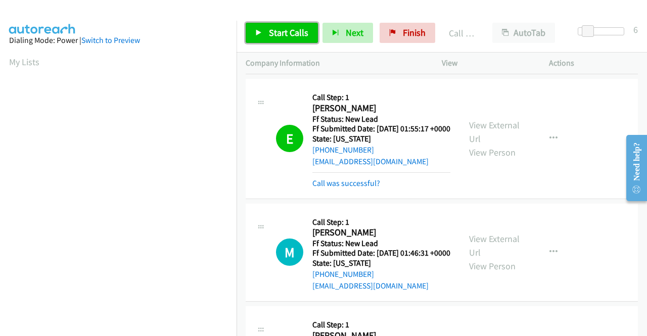
click at [254, 38] on link "Start Calls" at bounding box center [282, 33] width 72 height 20
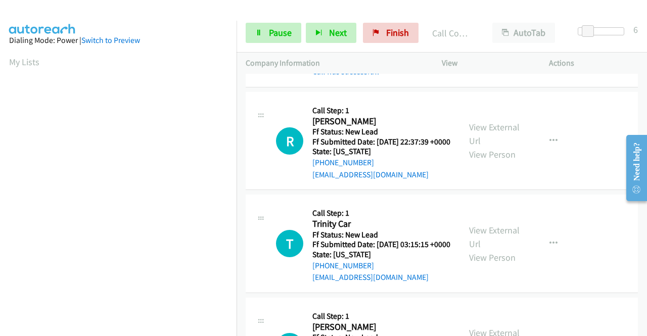
scroll to position [1768, 0]
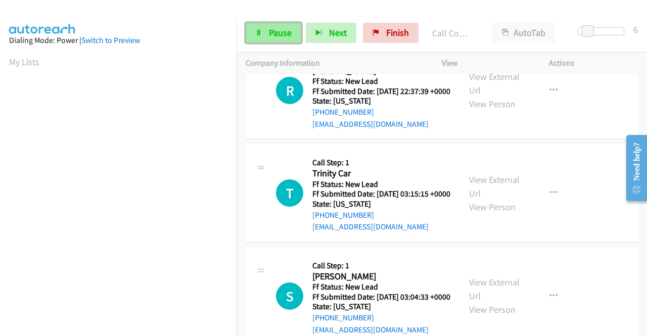
click at [266, 34] on link "Pause" at bounding box center [274, 33] width 56 height 20
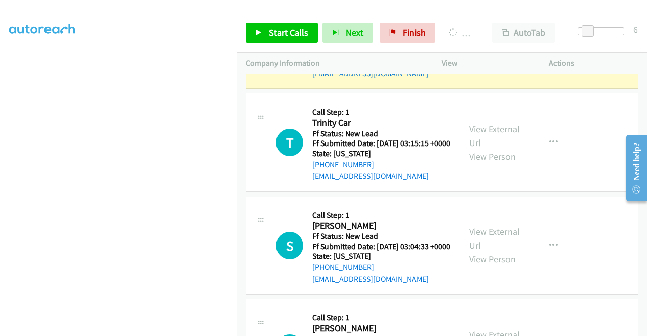
scroll to position [0, 0]
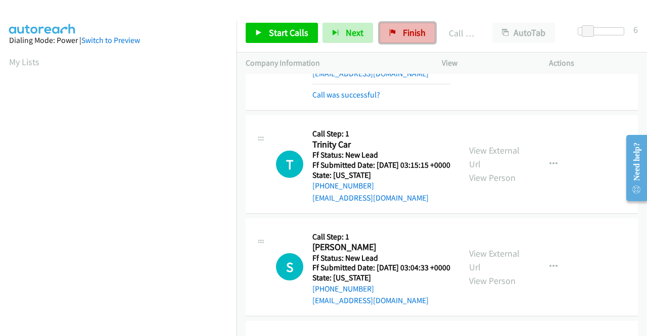
click at [394, 32] on link "Finish" at bounding box center [407, 33] width 56 height 20
